Goal: Transaction & Acquisition: Purchase product/service

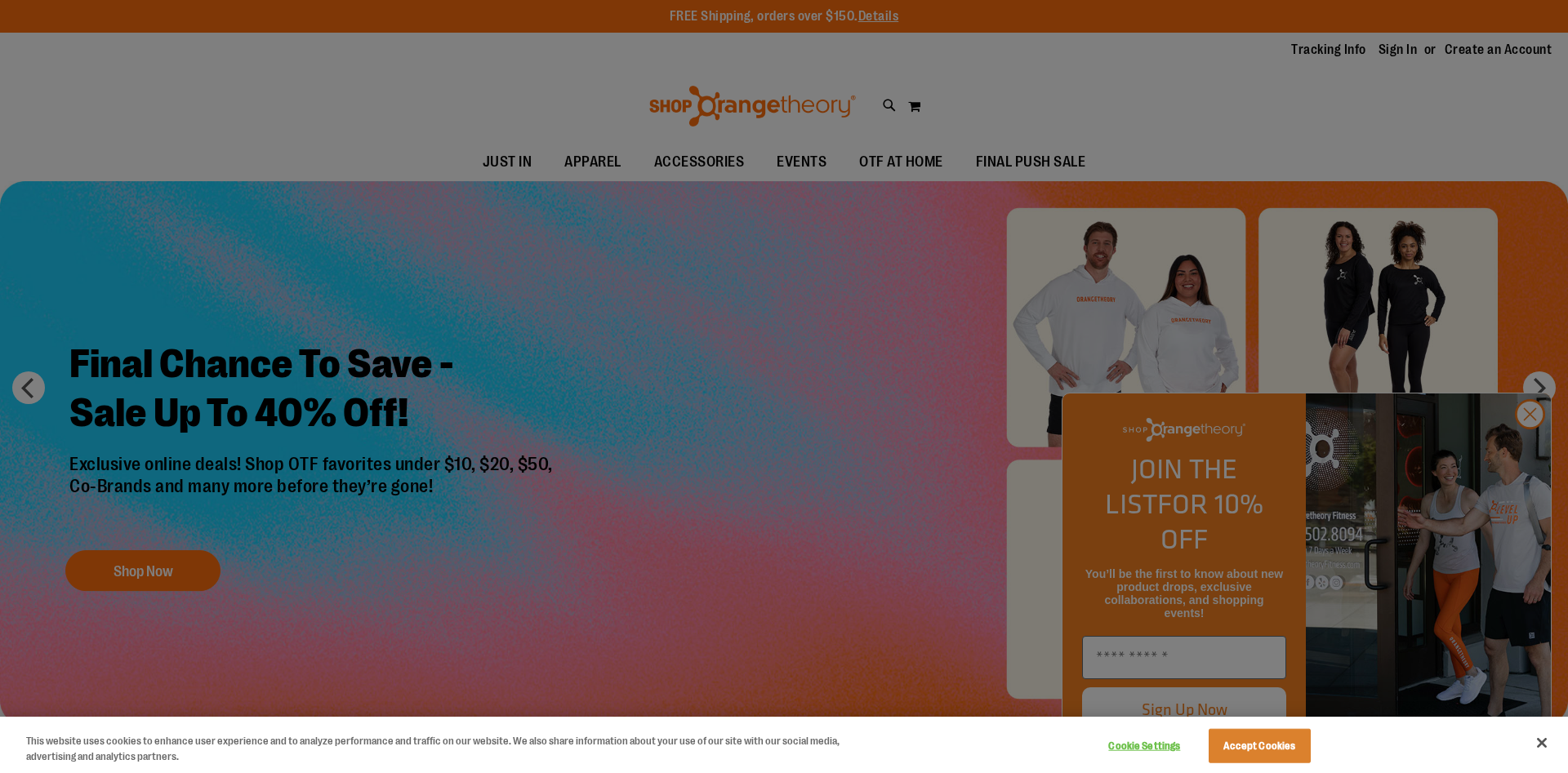
click at [1269, 168] on div at bounding box center [784, 386] width 1568 height 773
click at [1388, 46] on div at bounding box center [784, 386] width 1568 height 773
click at [1536, 738] on button "Close" at bounding box center [1541, 742] width 36 height 36
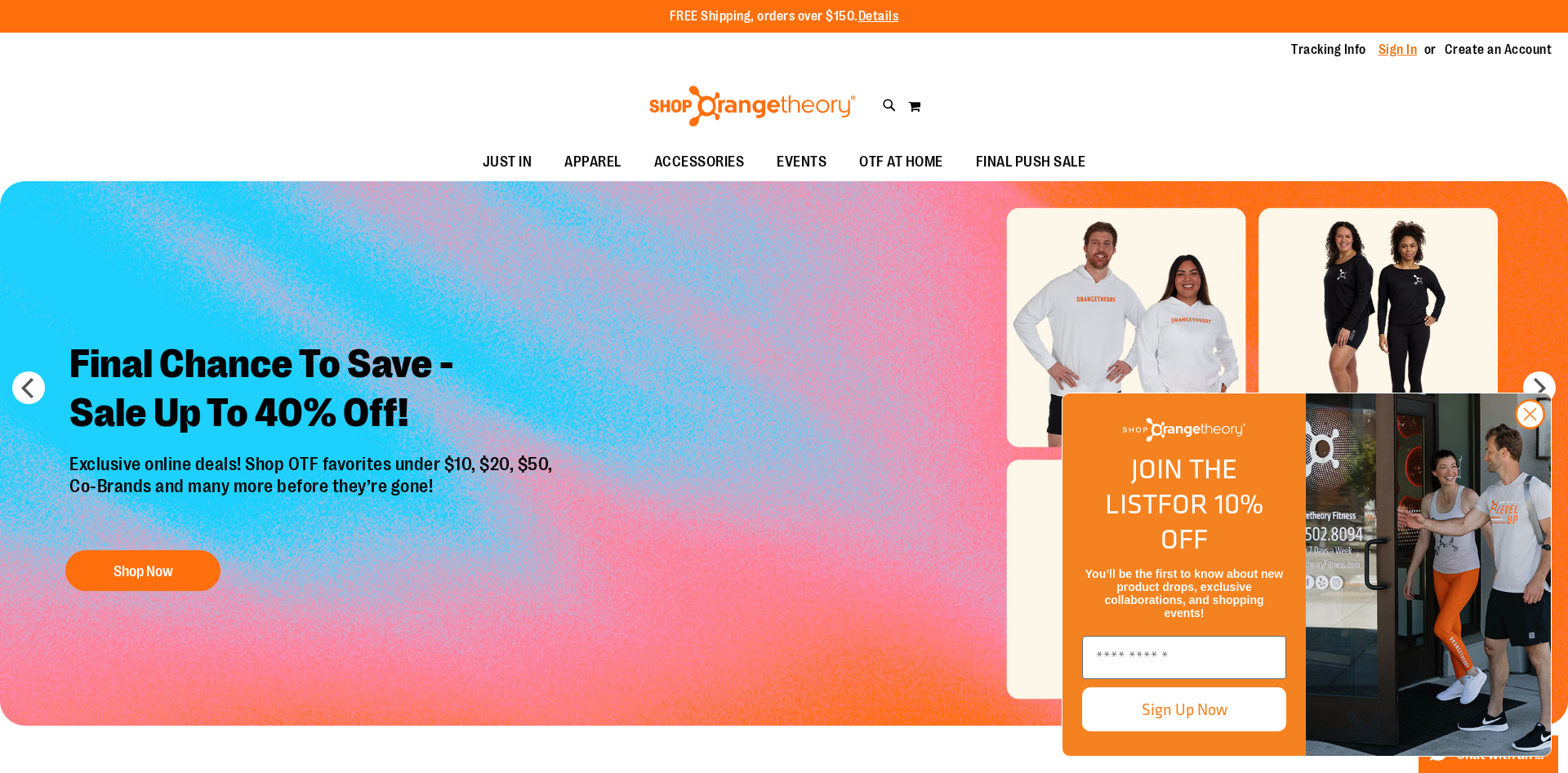
click at [1407, 51] on link "Sign In" at bounding box center [1397, 49] width 39 height 18
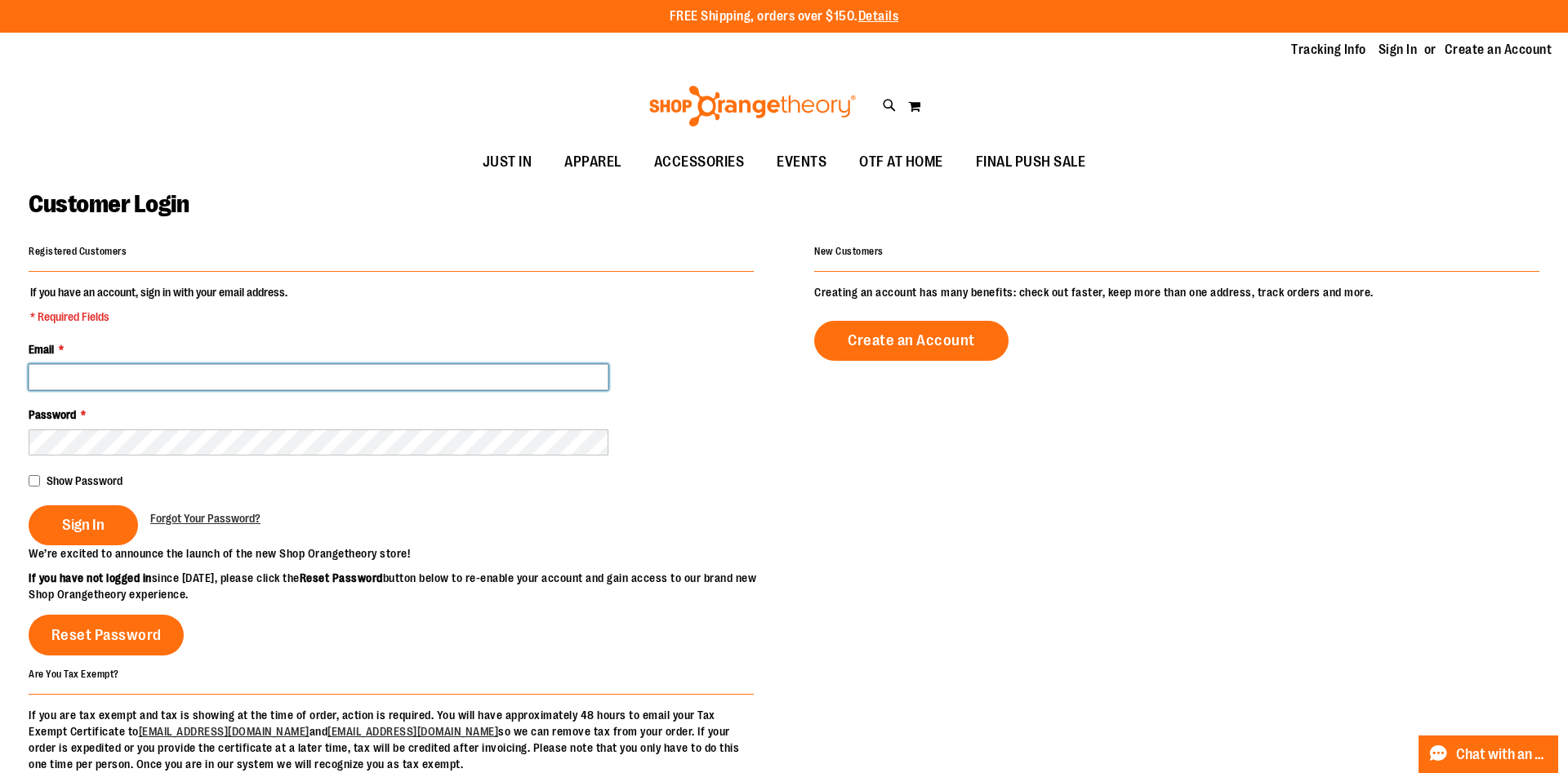
click at [295, 375] on input "Email *" at bounding box center [318, 377] width 580 height 26
type input "**********"
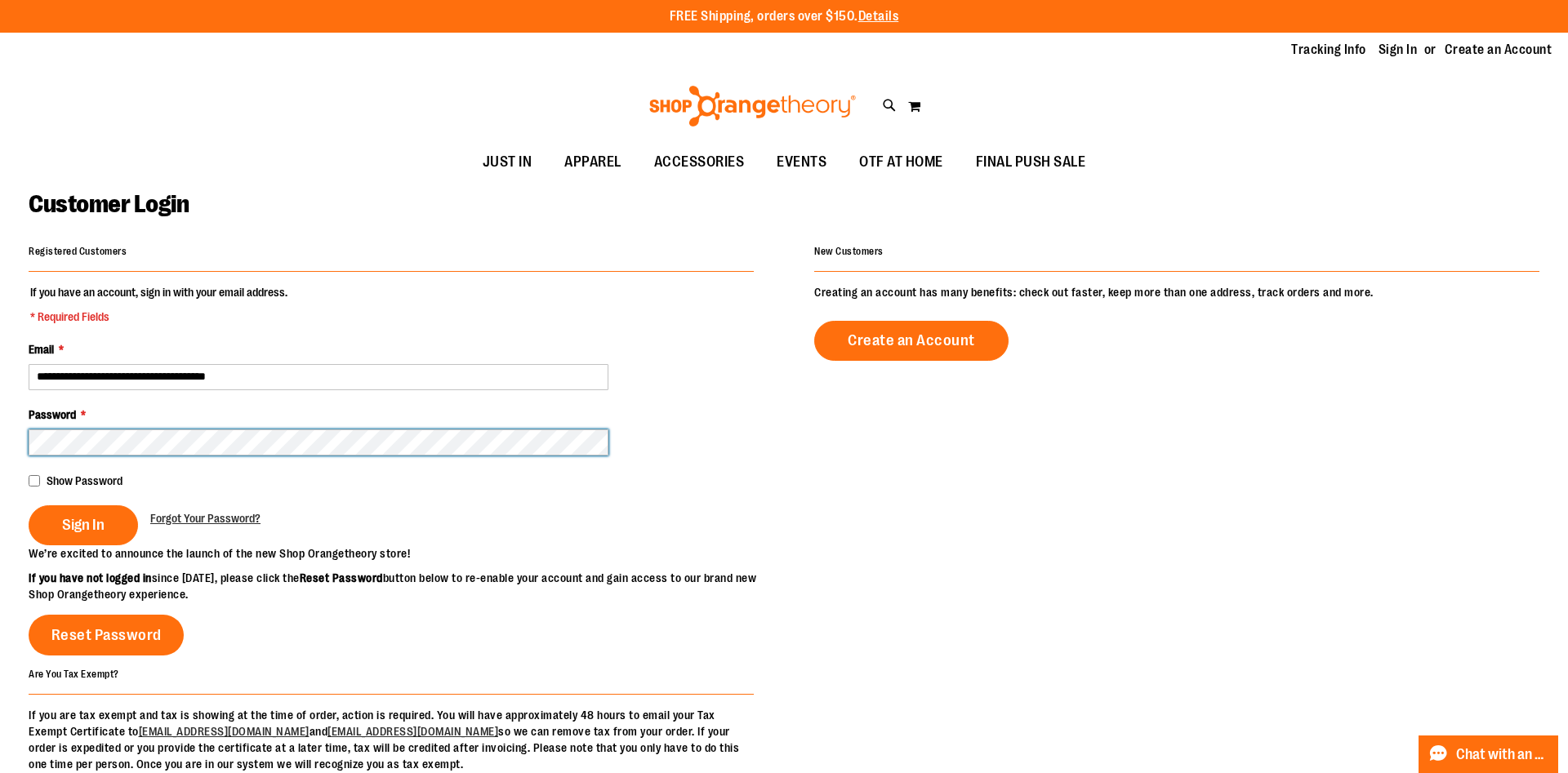
click at [29, 505] on button "Sign In" at bounding box center [83, 525] width 109 height 40
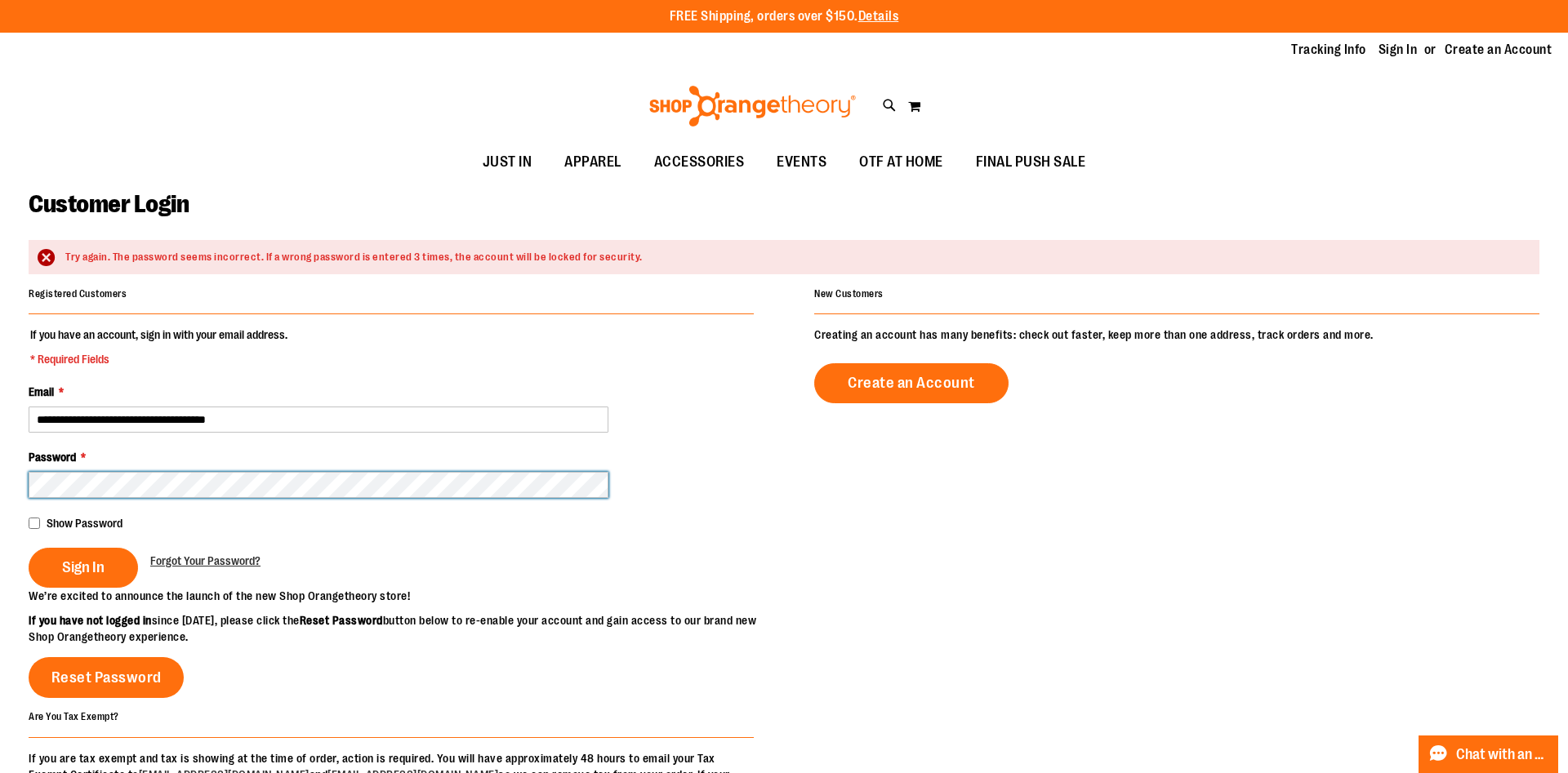
click at [29, 548] on button "Sign In" at bounding box center [83, 567] width 109 height 40
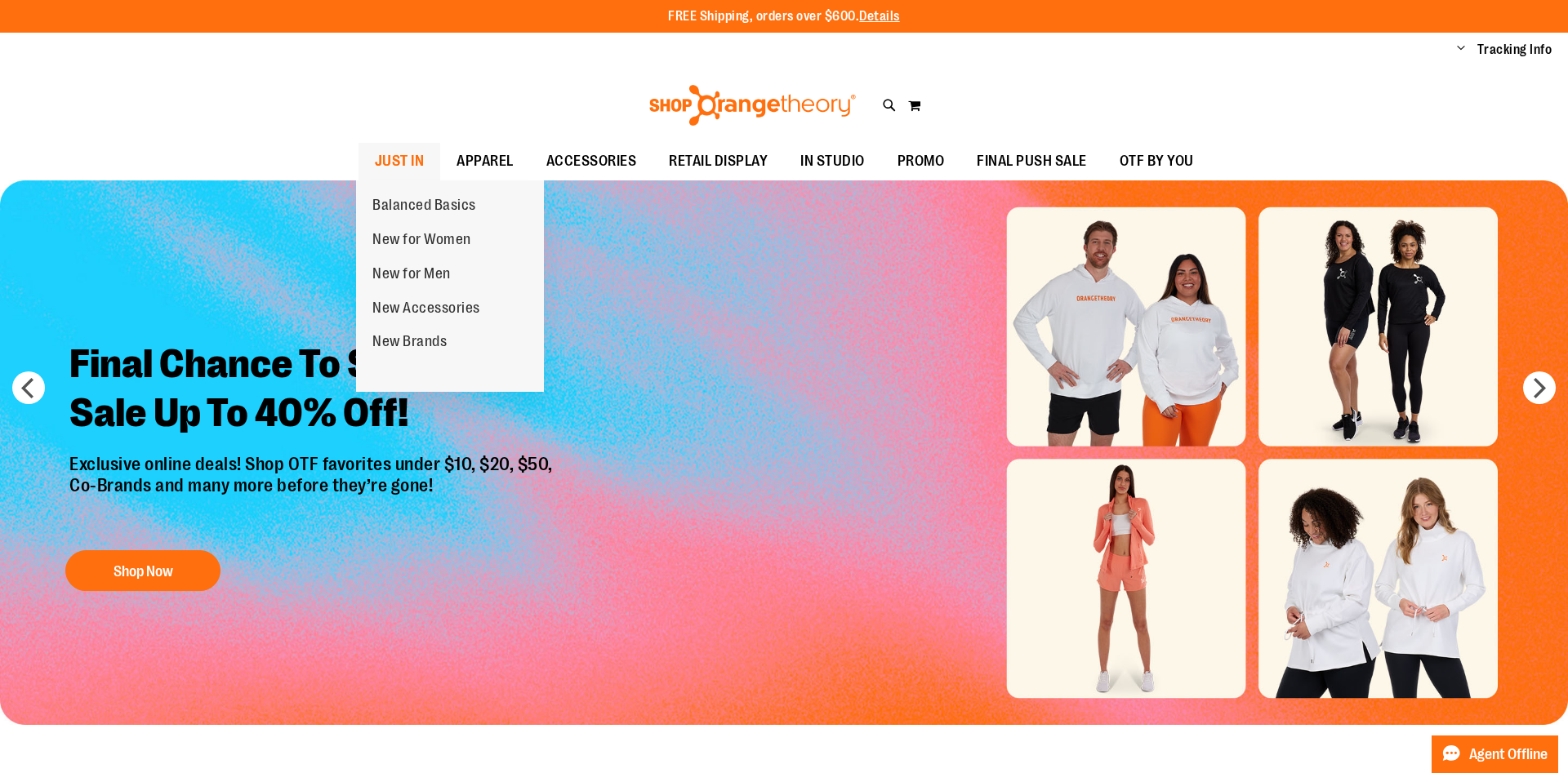
click at [399, 161] on span "JUST IN" at bounding box center [400, 161] width 50 height 37
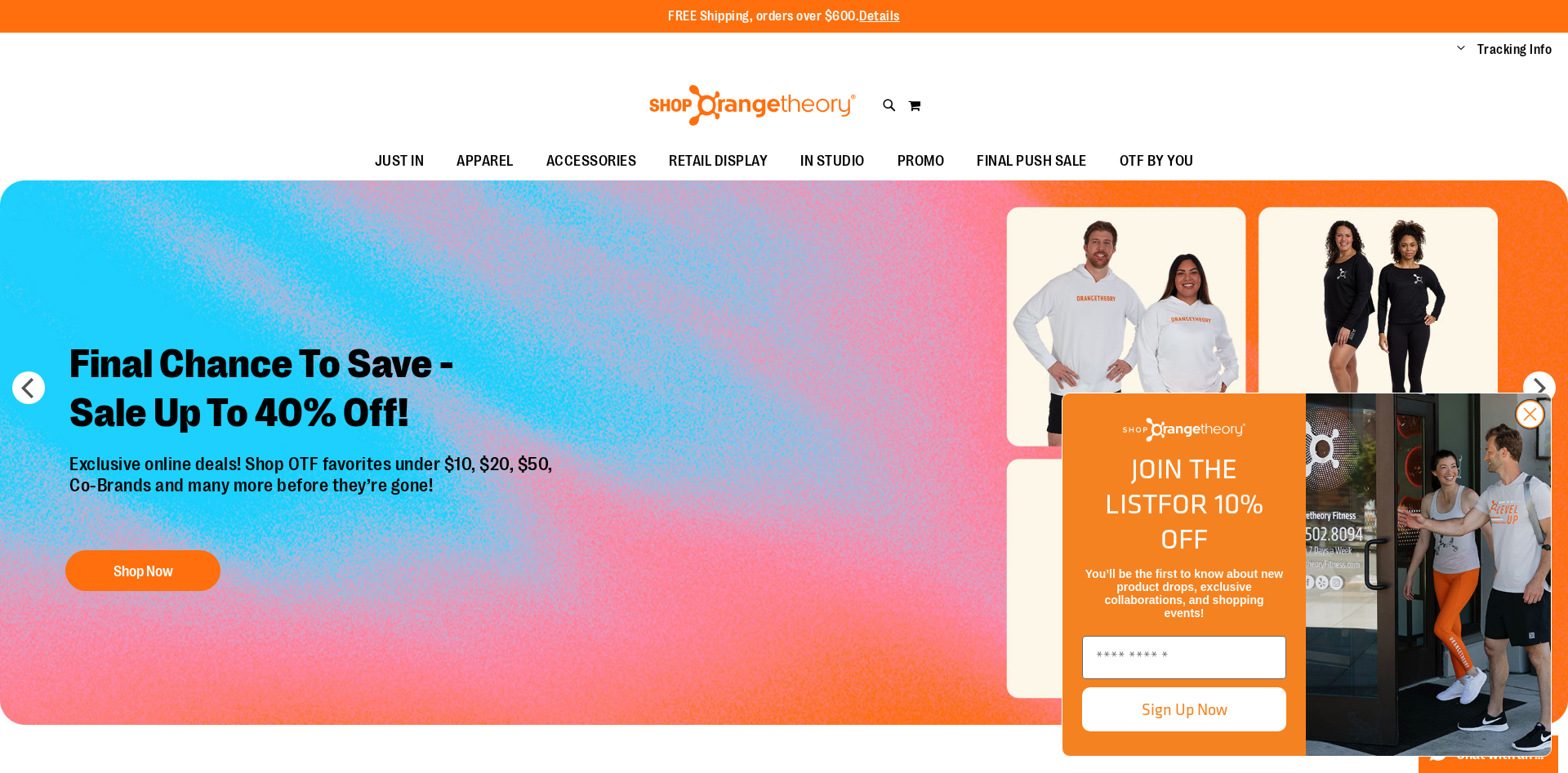
click at [1520, 427] on circle "Close dialog" at bounding box center [1529, 413] width 27 height 27
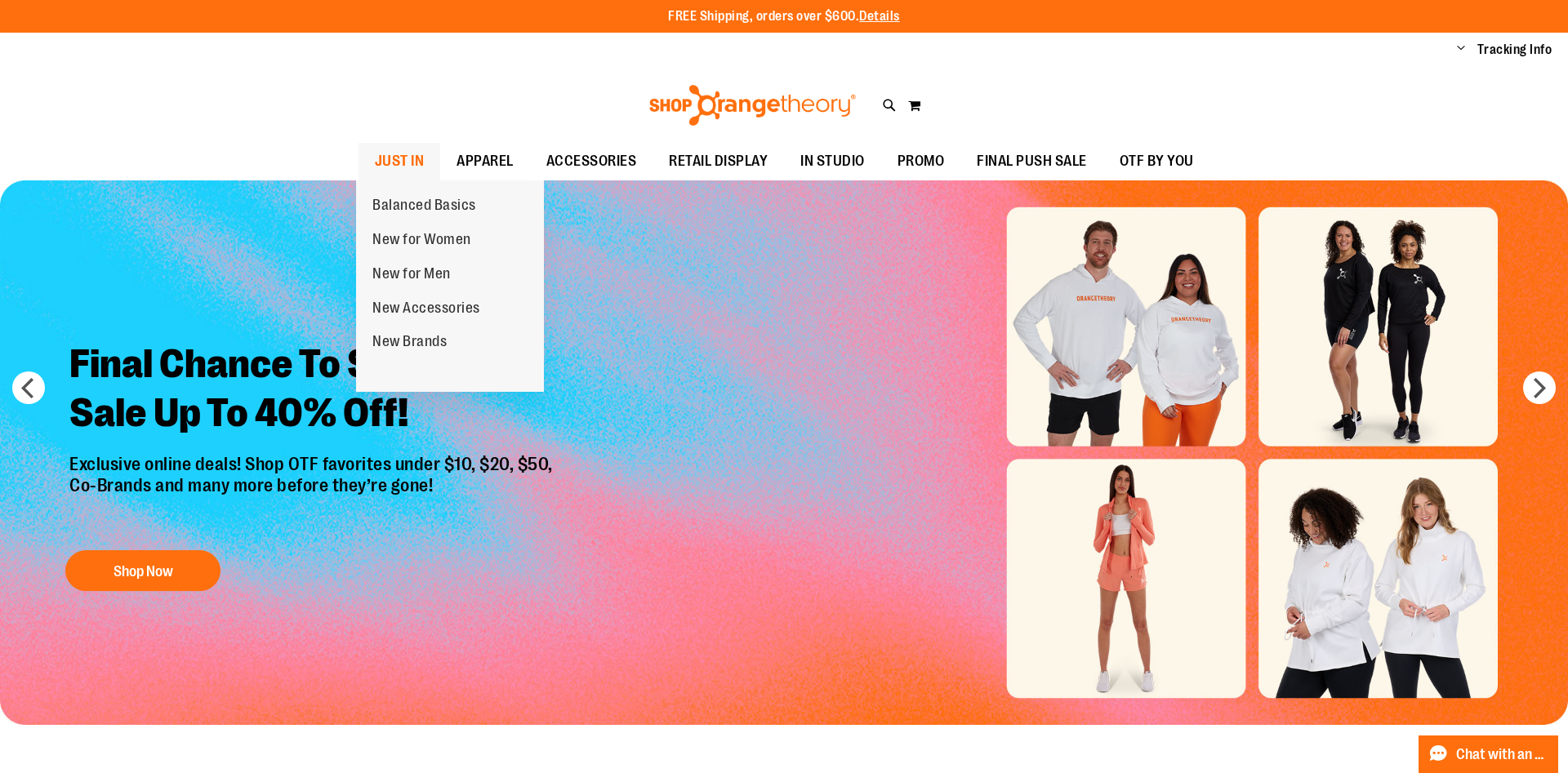
click at [396, 165] on span "JUST IN" at bounding box center [400, 161] width 50 height 37
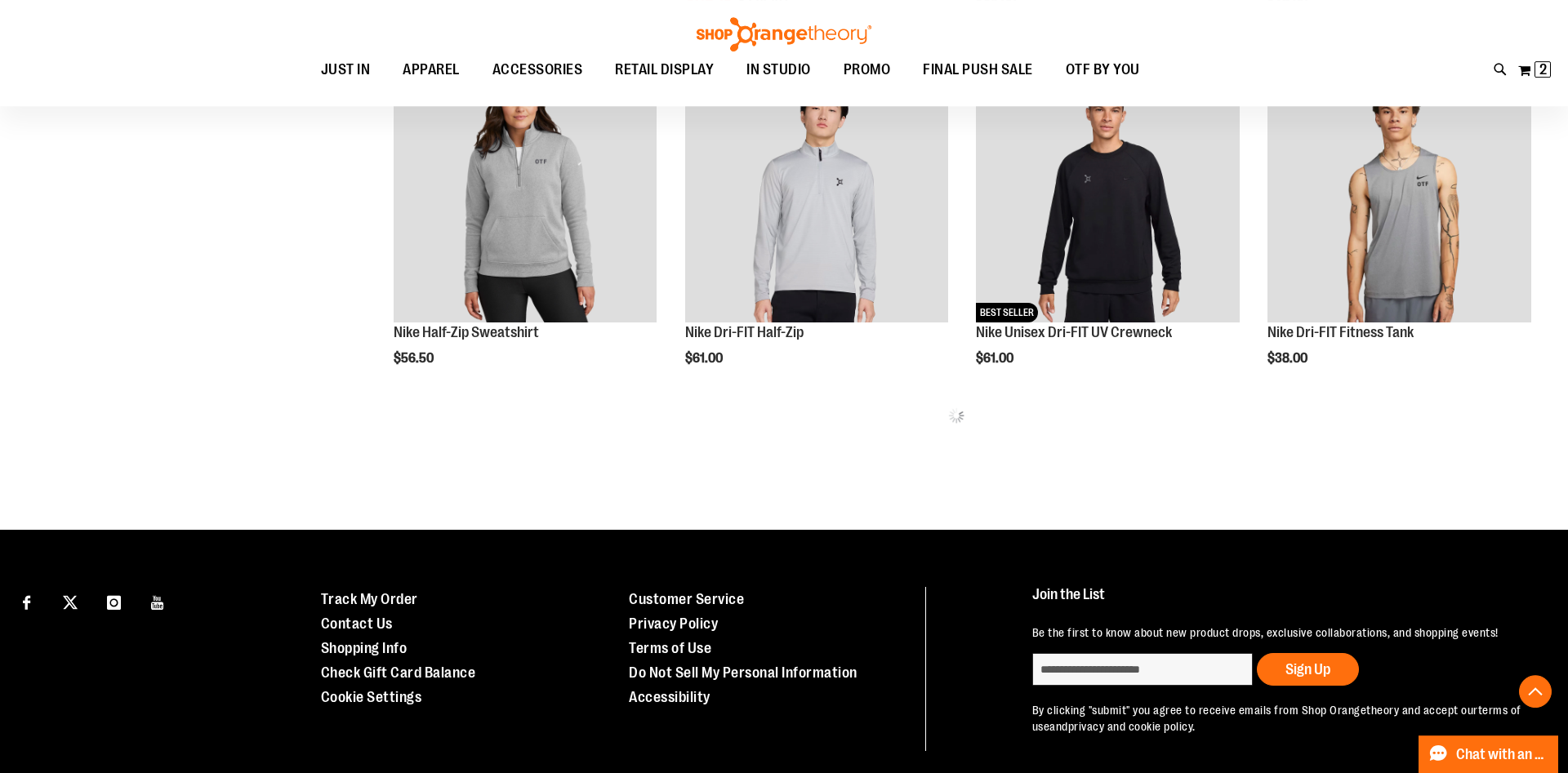
scroll to position [867, 0]
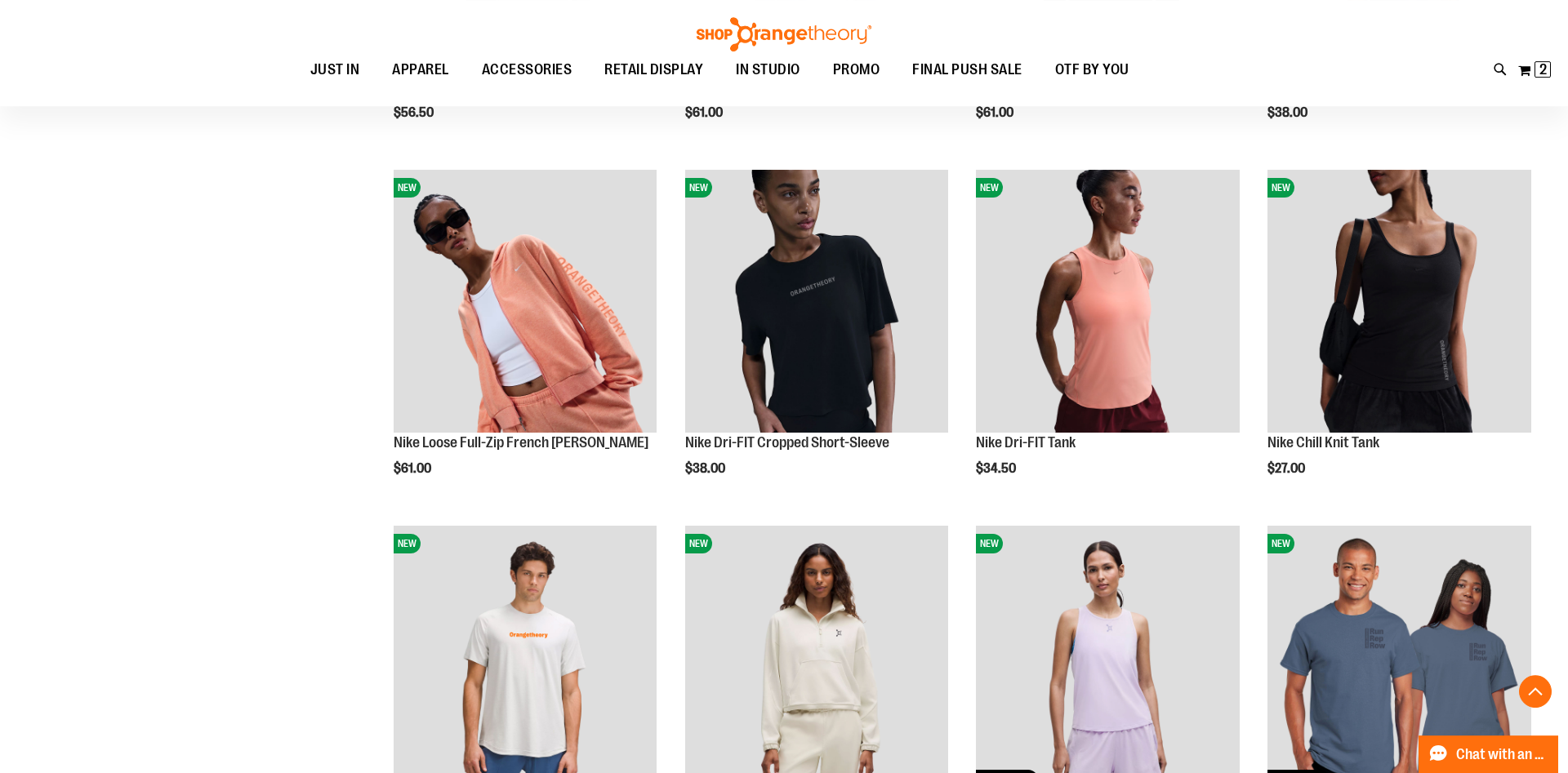
scroll to position [1033, 0]
